Goal: Navigation & Orientation: Understand site structure

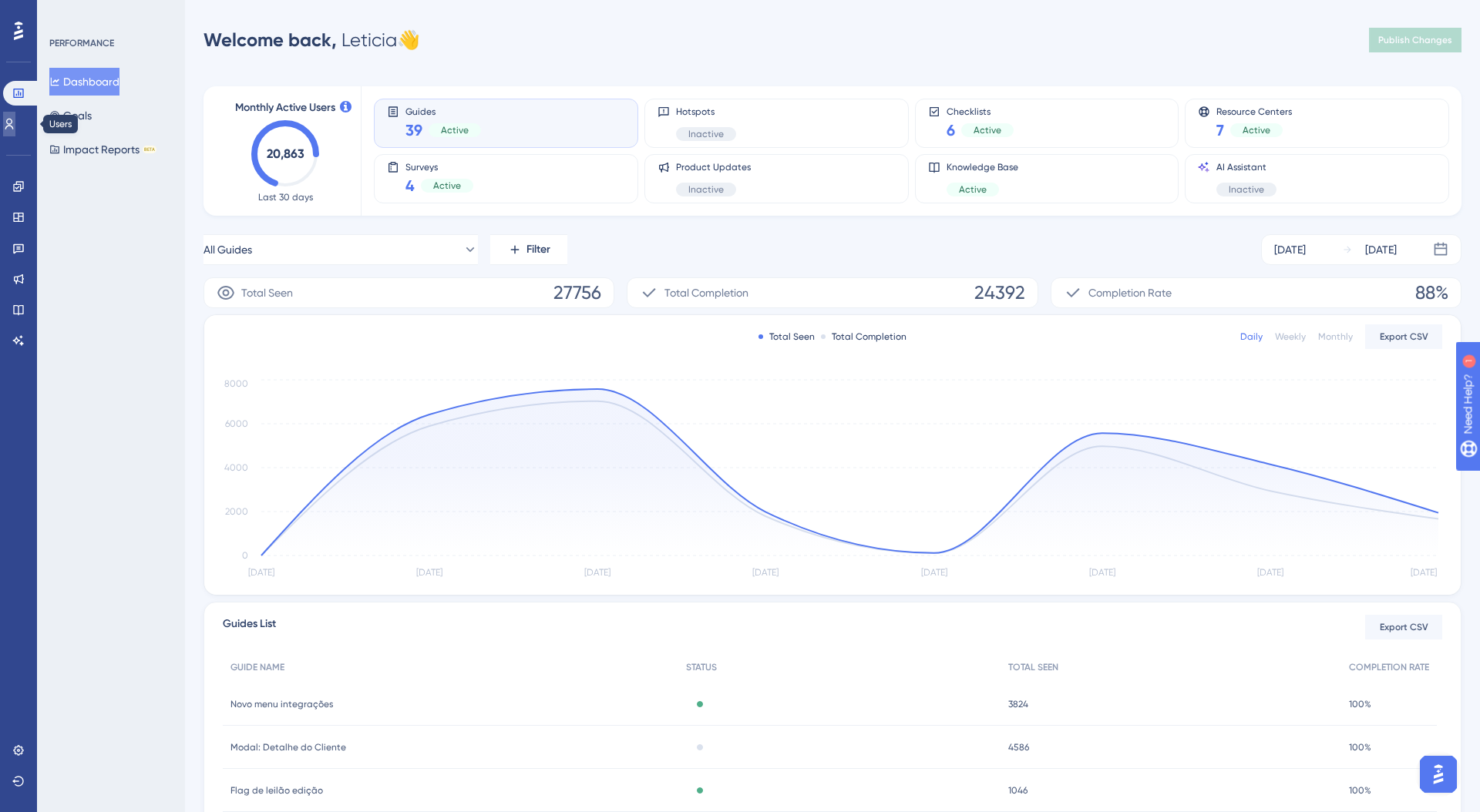
click at [12, 126] on icon at bounding box center [9, 124] width 13 height 13
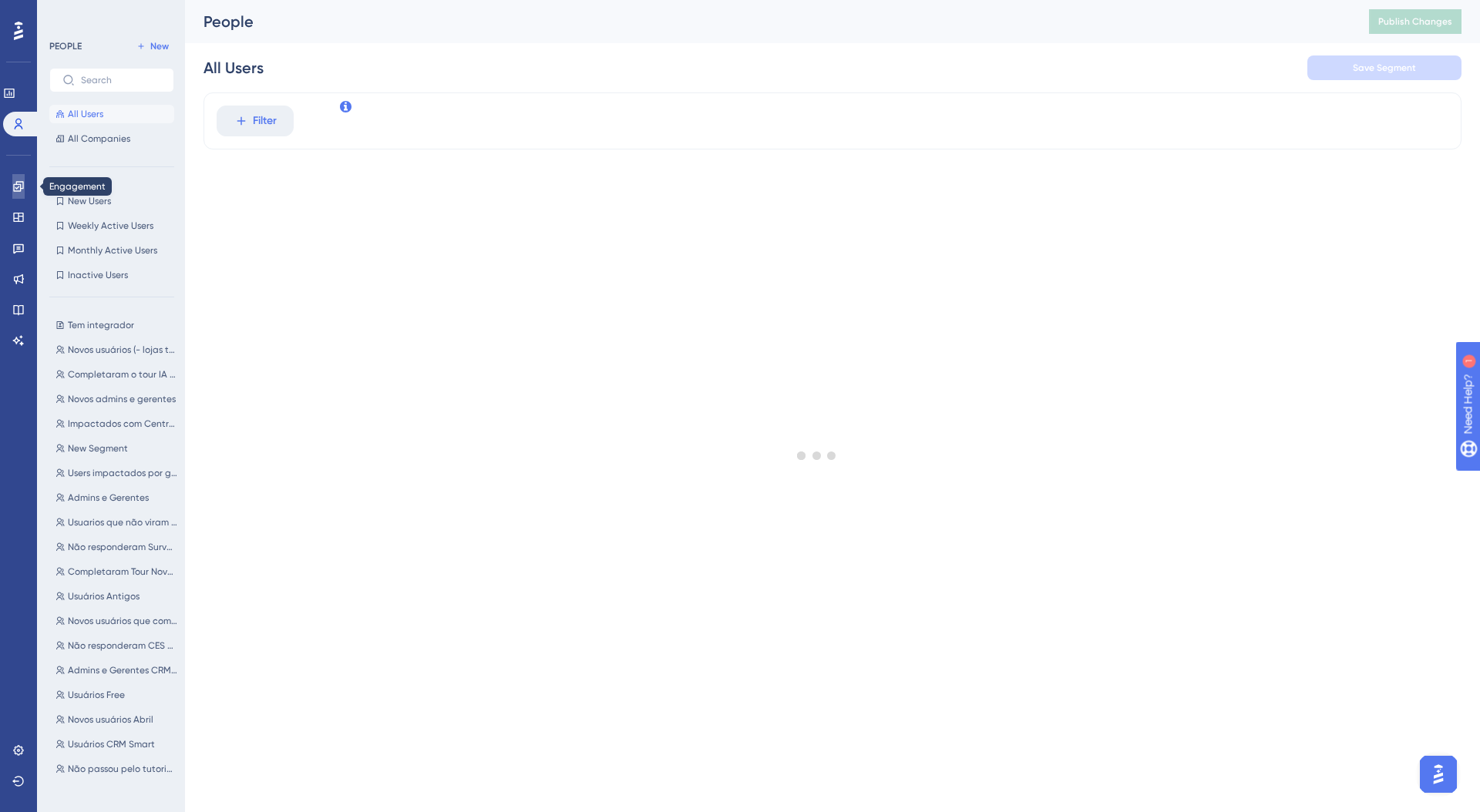
click at [22, 190] on icon at bounding box center [19, 187] width 13 height 13
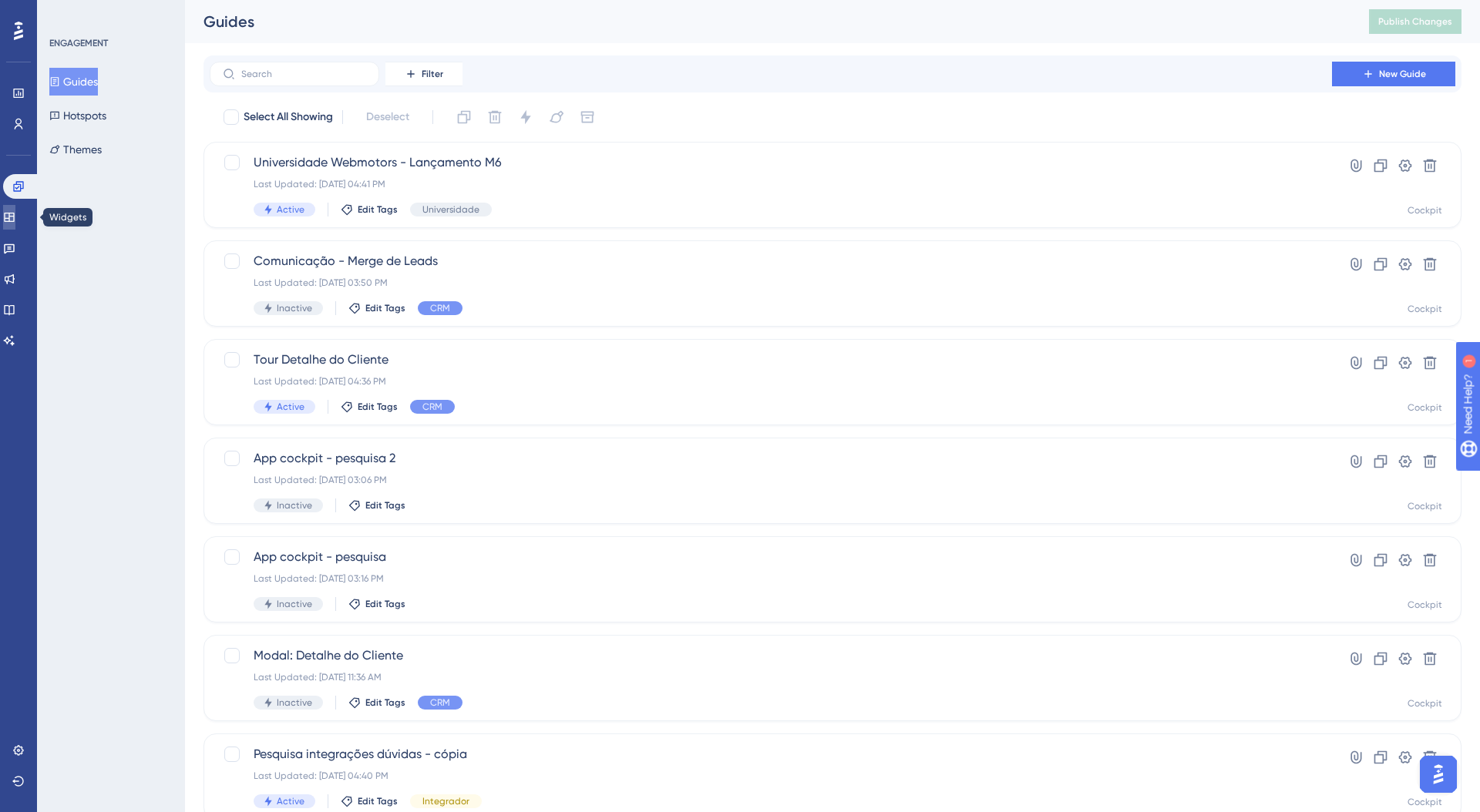
click at [15, 226] on link at bounding box center [9, 217] width 13 height 25
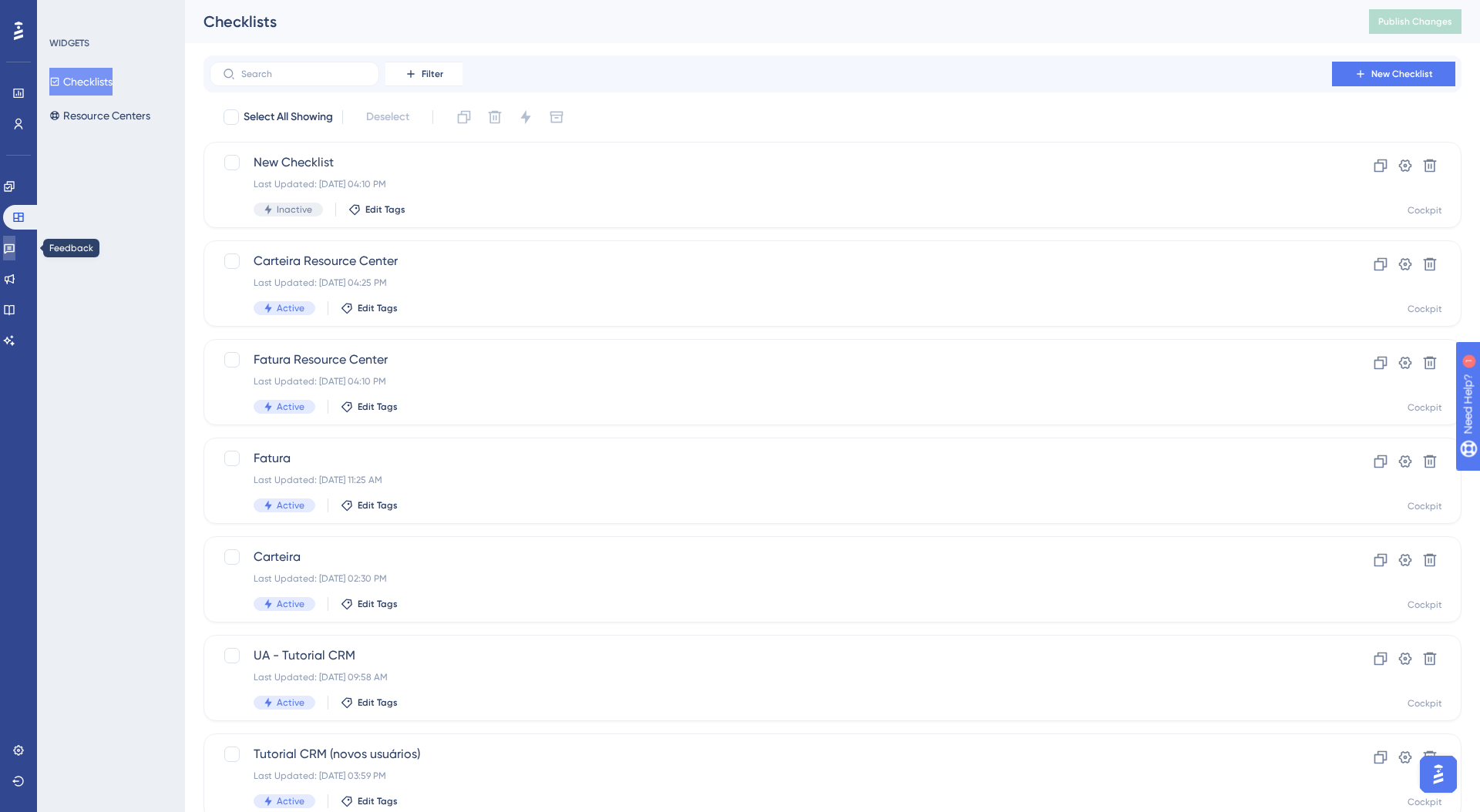
click at [15, 256] on link at bounding box center [9, 248] width 13 height 25
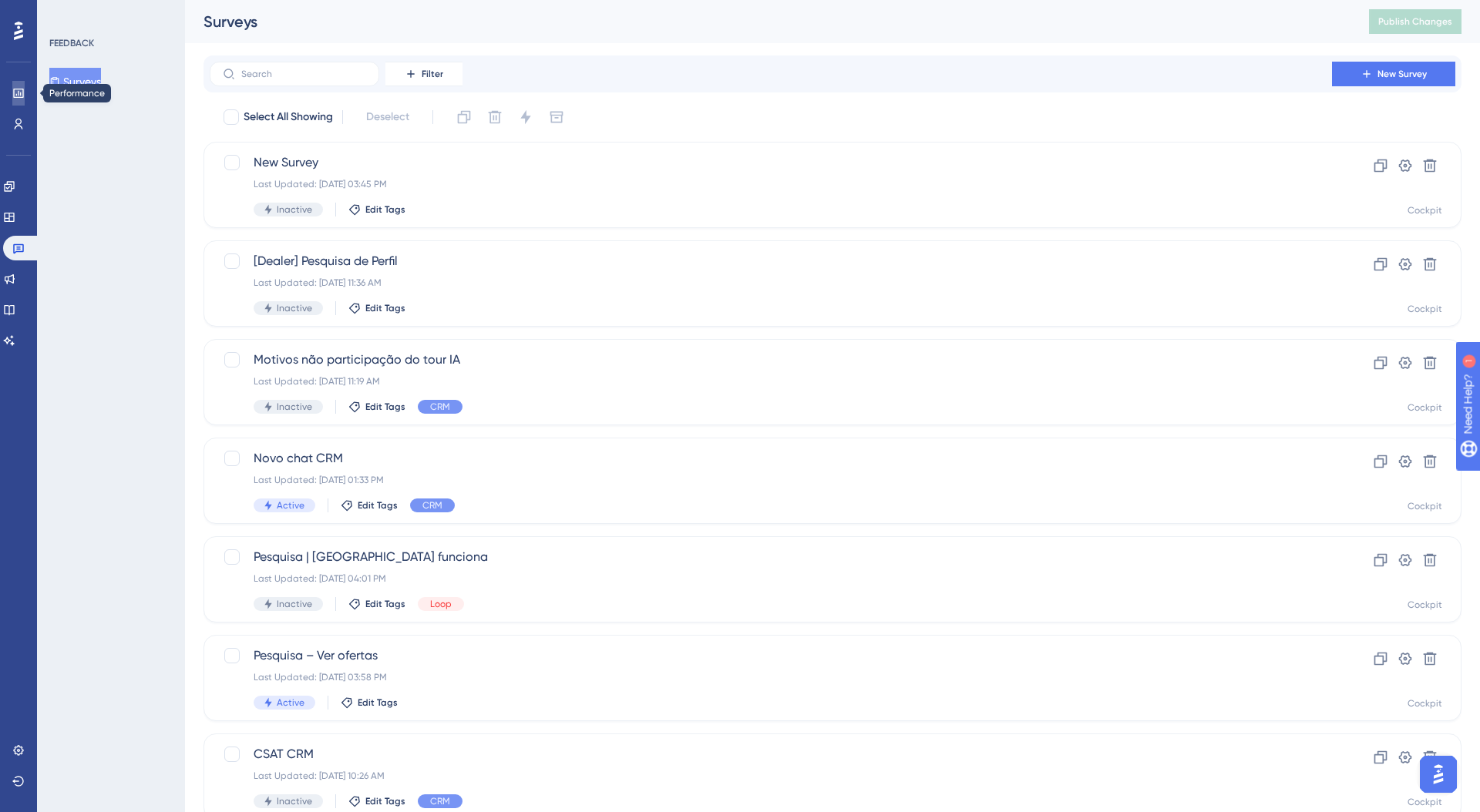
click at [24, 93] on icon at bounding box center [19, 93] width 13 height 13
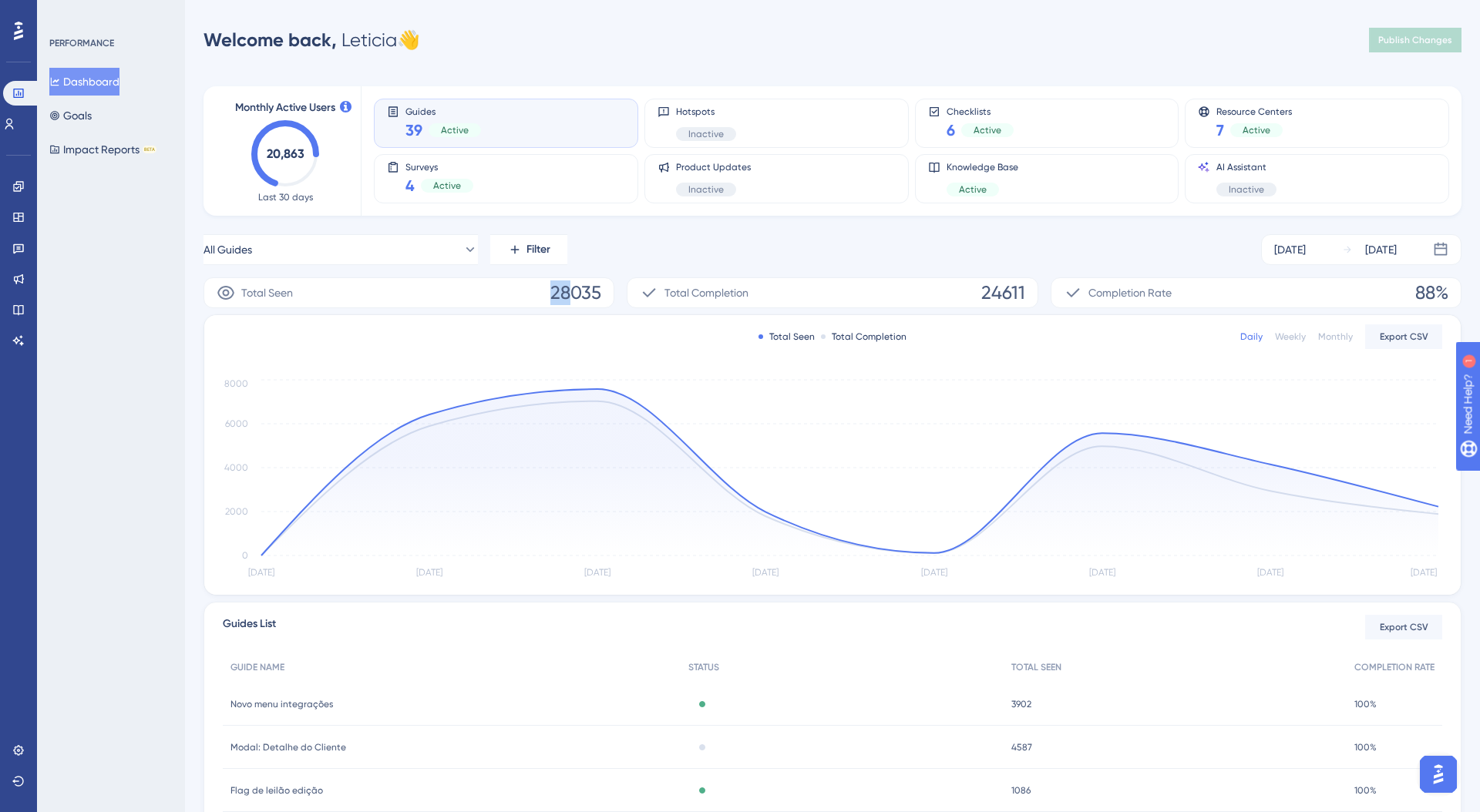
drag, startPoint x: 572, startPoint y: 293, endPoint x: 543, endPoint y: 295, distance: 29.1
click at [543, 295] on div "Total Seen 28035" at bounding box center [409, 293] width 411 height 31
click at [494, 306] on div "Total Seen 28035" at bounding box center [409, 293] width 411 height 31
